Goal: Task Accomplishment & Management: Use online tool/utility

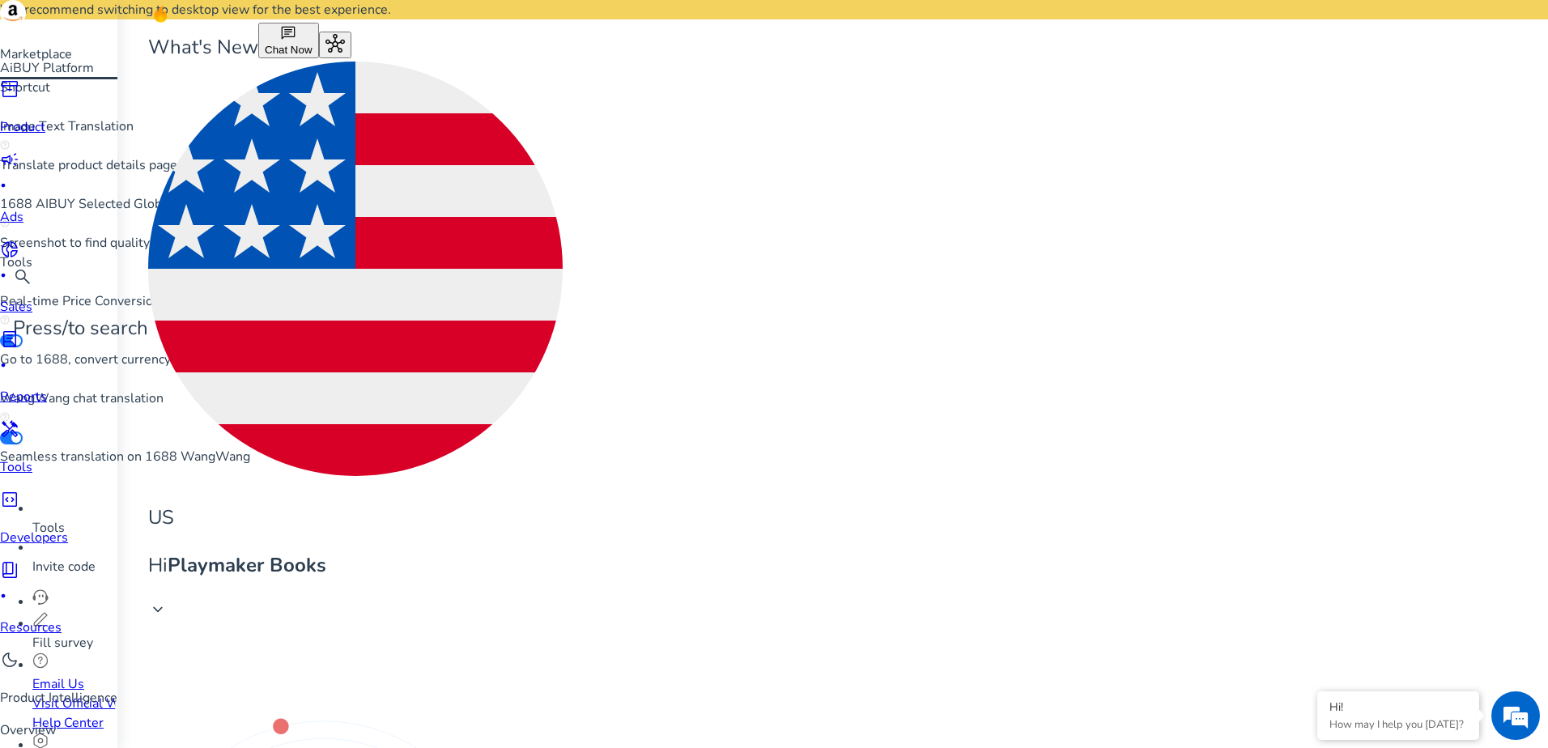
click at [19, 99] on span "inventory_2" at bounding box center [9, 88] width 19 height 19
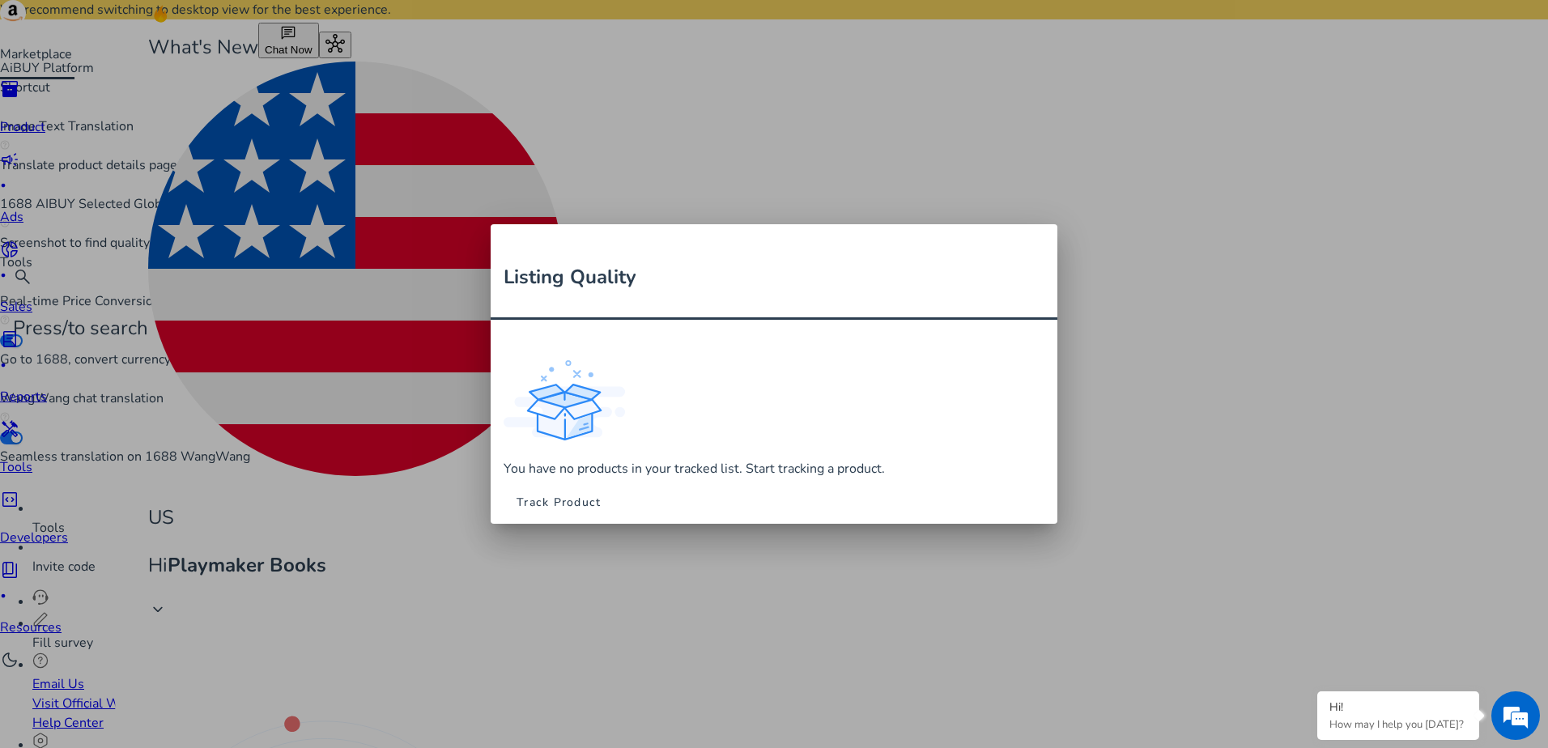
click at [335, 341] on div at bounding box center [774, 374] width 1548 height 748
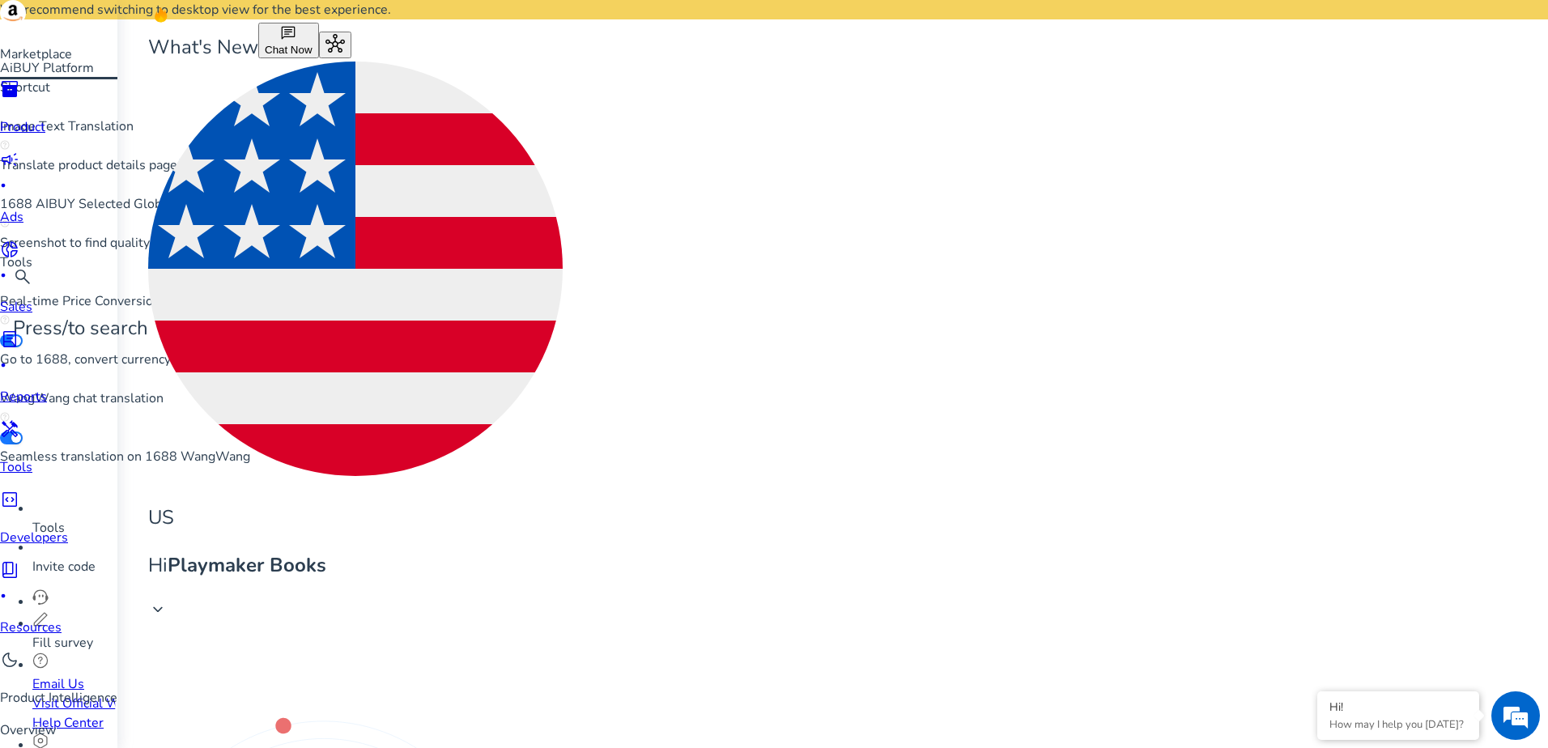
click at [19, 99] on span "inventory_2" at bounding box center [9, 88] width 19 height 19
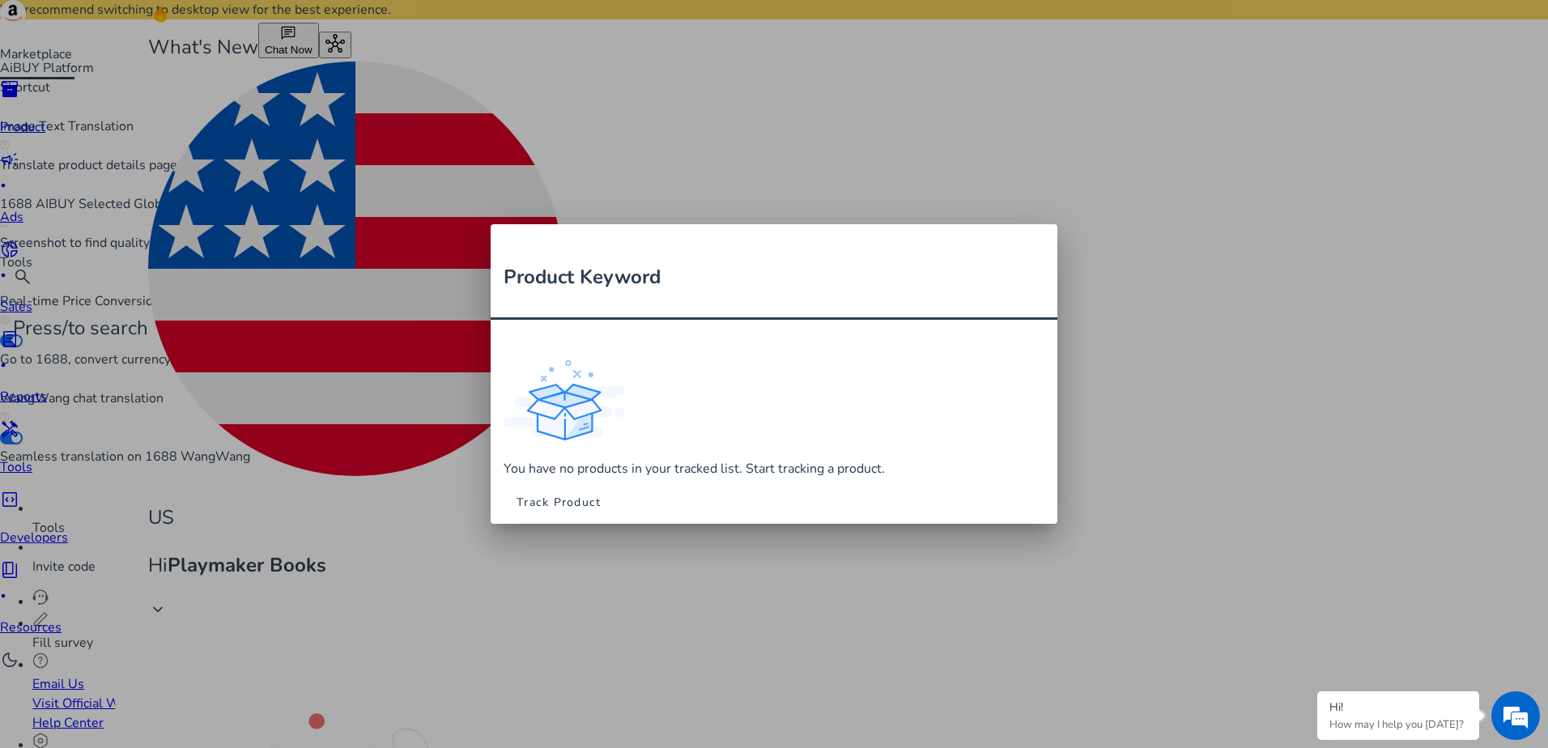
click at [601, 494] on span "Track Product" at bounding box center [559, 502] width 84 height 17
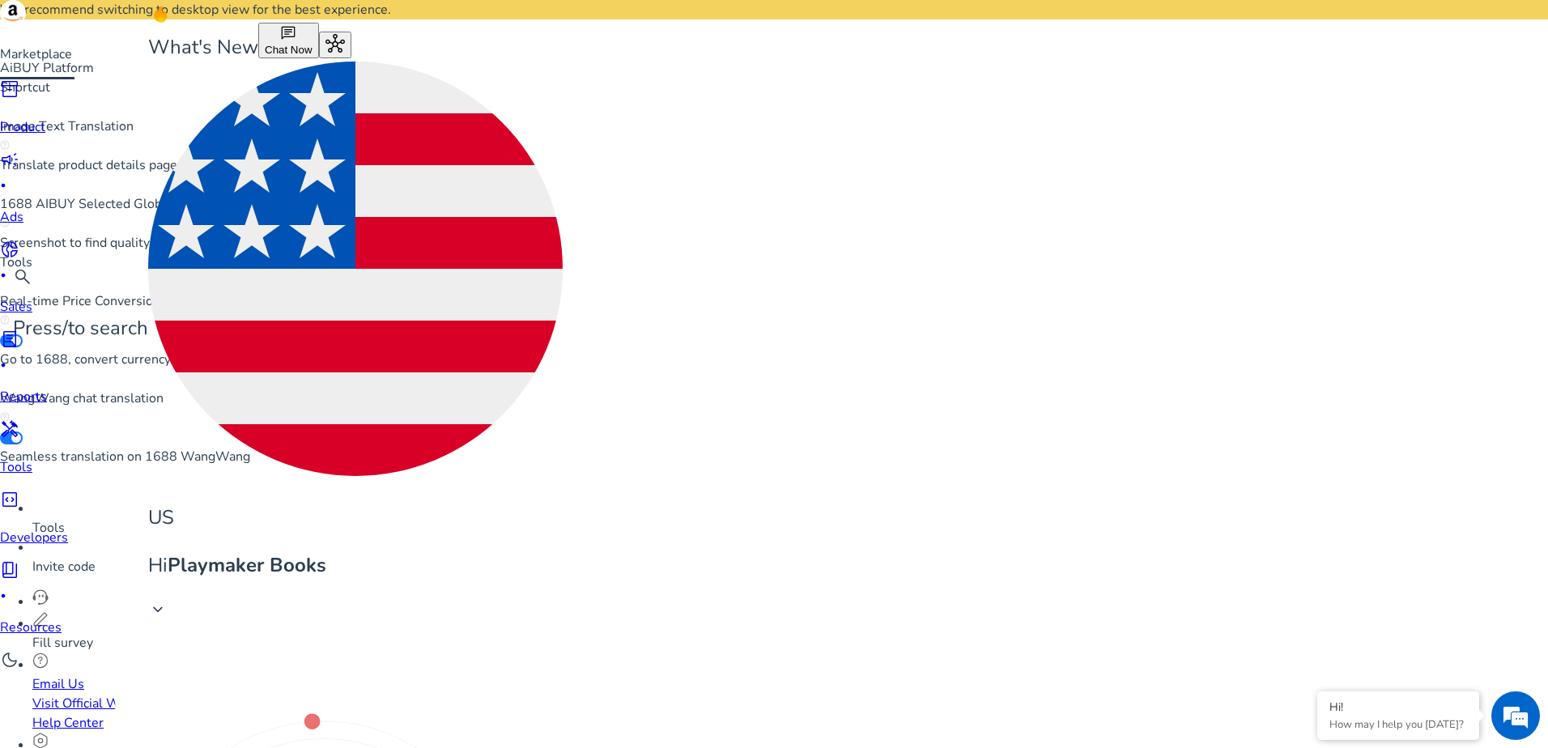
click at [36, 0] on div at bounding box center [37, 0] width 75 height 0
